Goal: Task Accomplishment & Management: Use online tool/utility

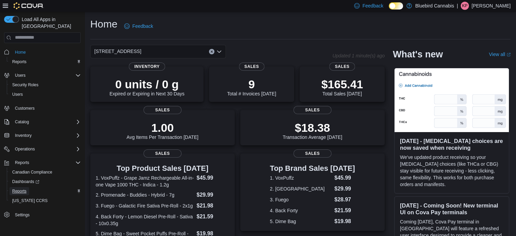
click at [22, 188] on span "Reports" at bounding box center [19, 190] width 14 height 5
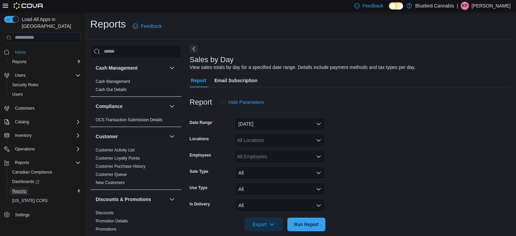
scroll to position [8, 0]
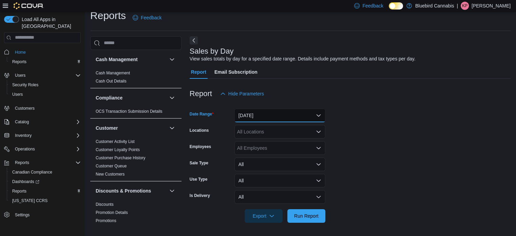
click at [258, 113] on button "[DATE]" at bounding box center [279, 115] width 91 height 14
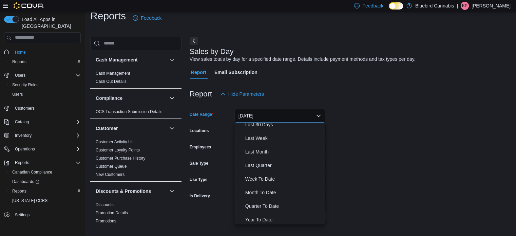
scroll to position [102, 0]
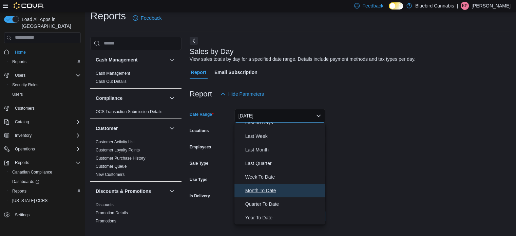
click at [262, 187] on span "Month To Date" at bounding box center [283, 190] width 77 height 8
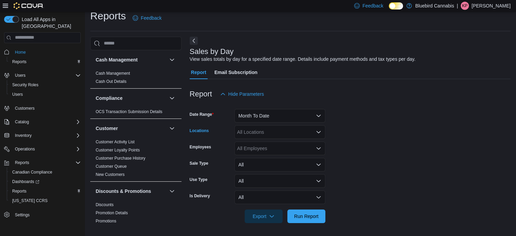
click at [287, 132] on div "All Locations" at bounding box center [279, 132] width 91 height 14
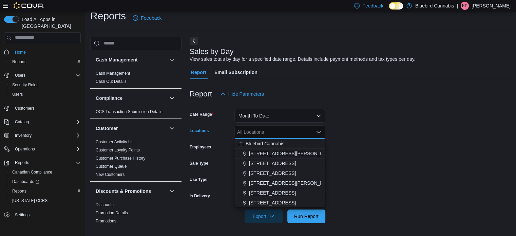
click at [267, 191] on span "[STREET_ADDRESS]" at bounding box center [272, 192] width 47 height 7
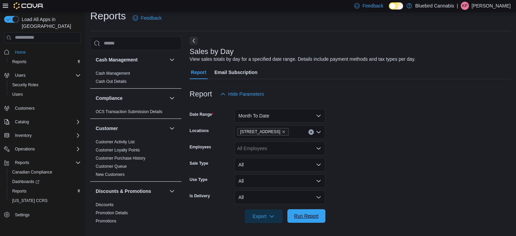
click at [302, 220] on span "Run Report" at bounding box center [306, 216] width 30 height 14
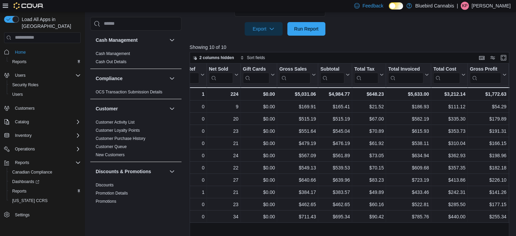
scroll to position [0, 119]
